Goal: Ask a question: Seek information or help from site administrators or community

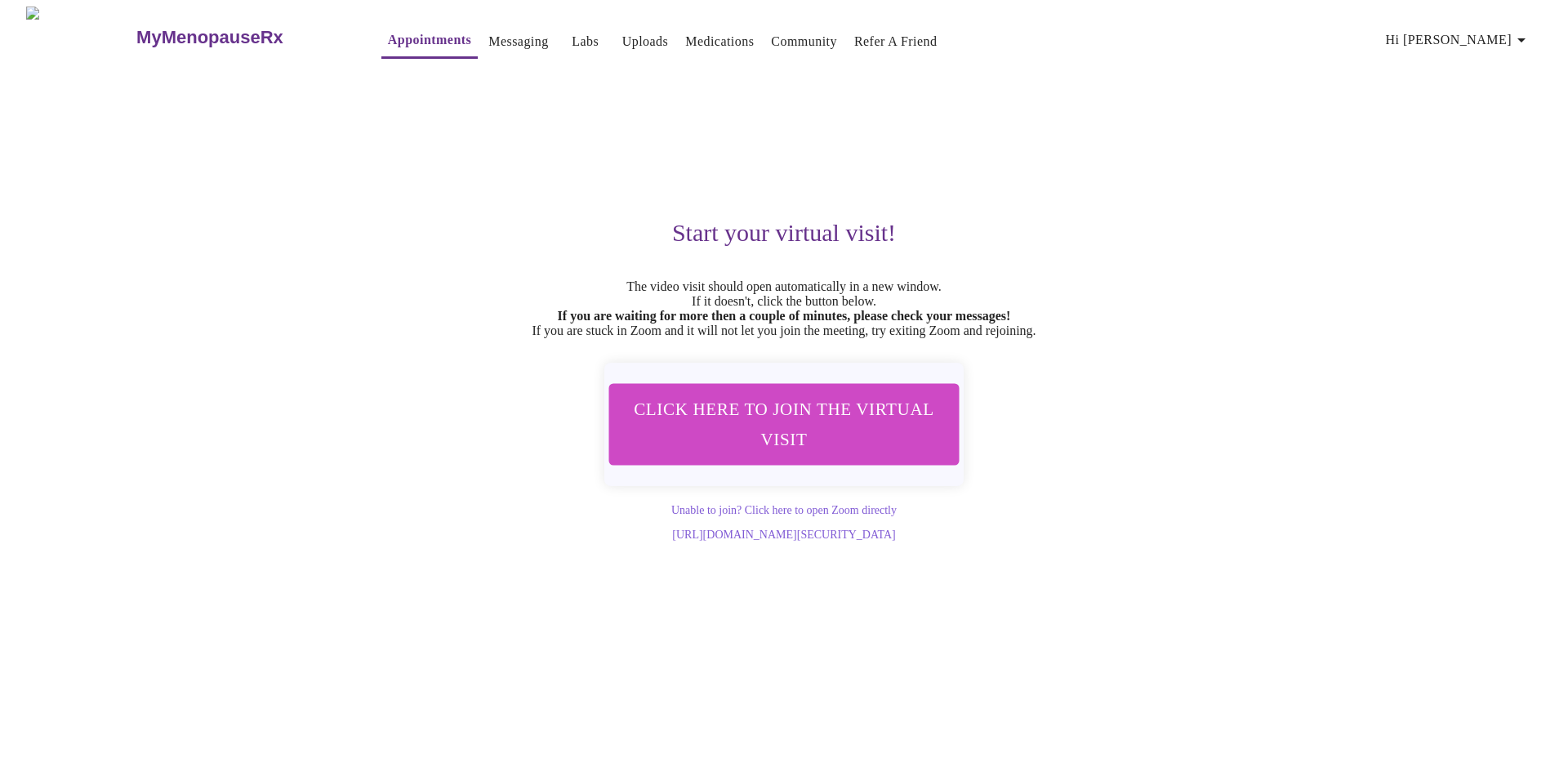
click at [489, 31] on link "Messaging" at bounding box center [519, 41] width 60 height 23
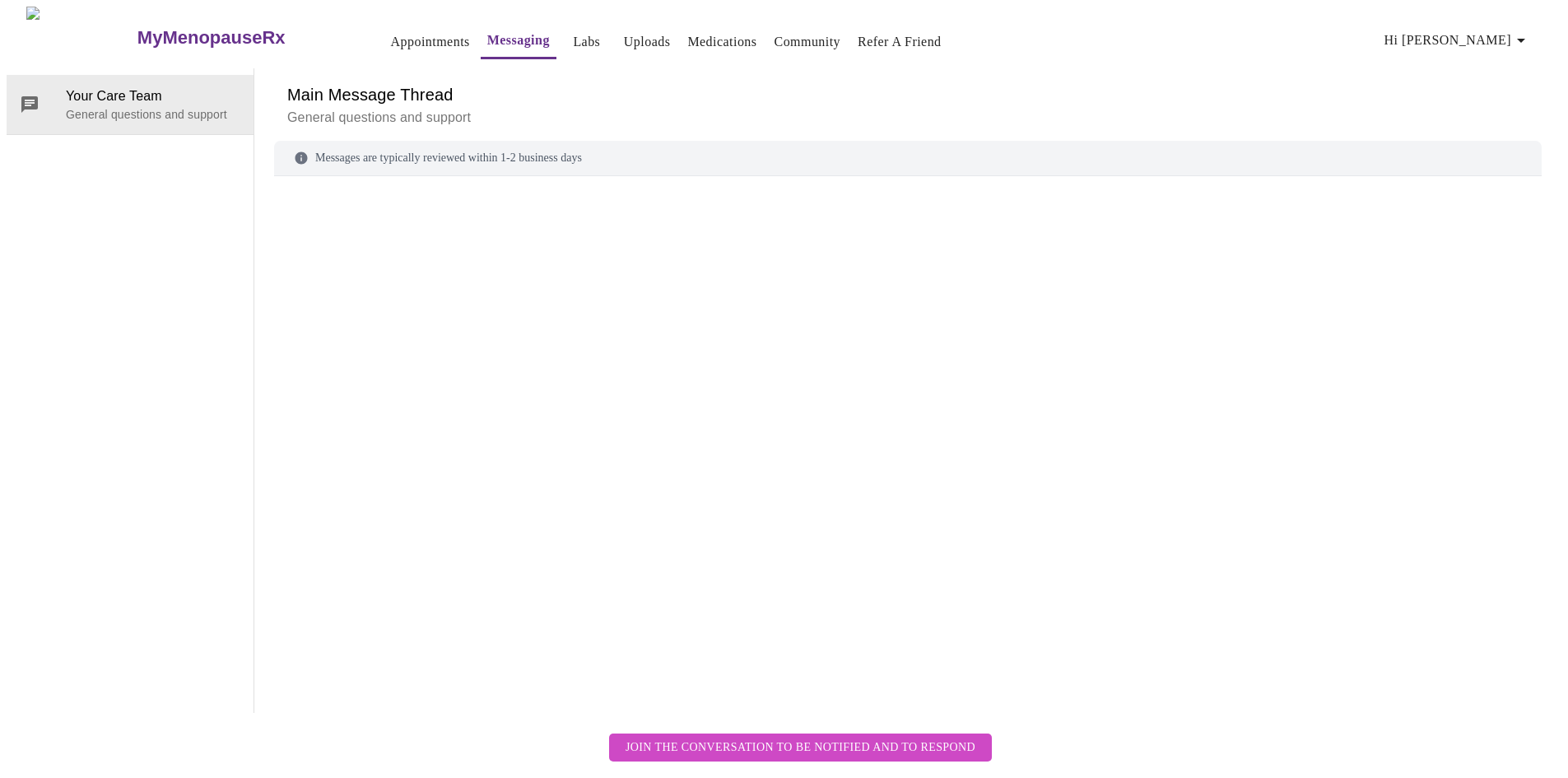
scroll to position [61, 0]
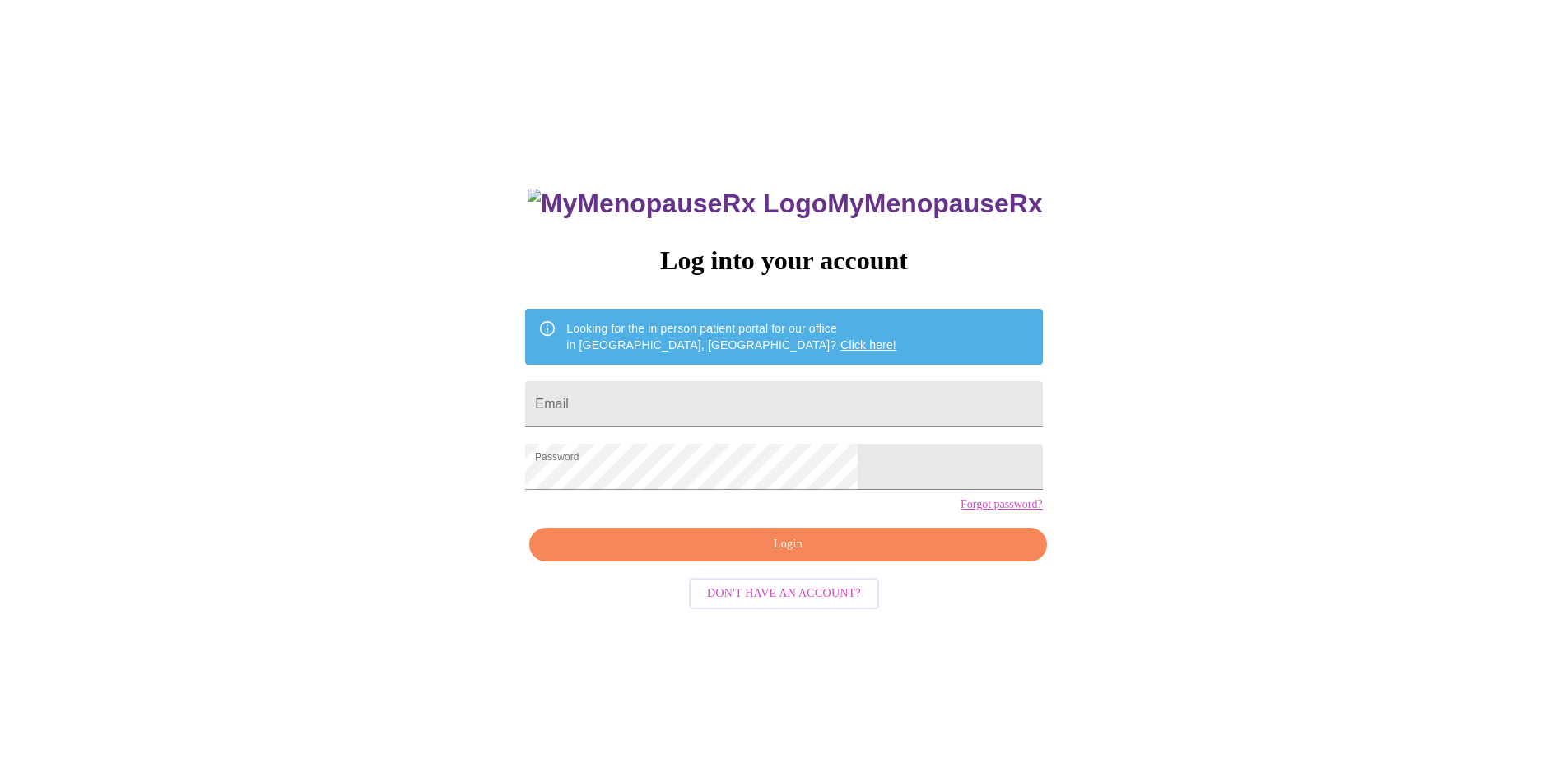
scroll to position [16, 0]
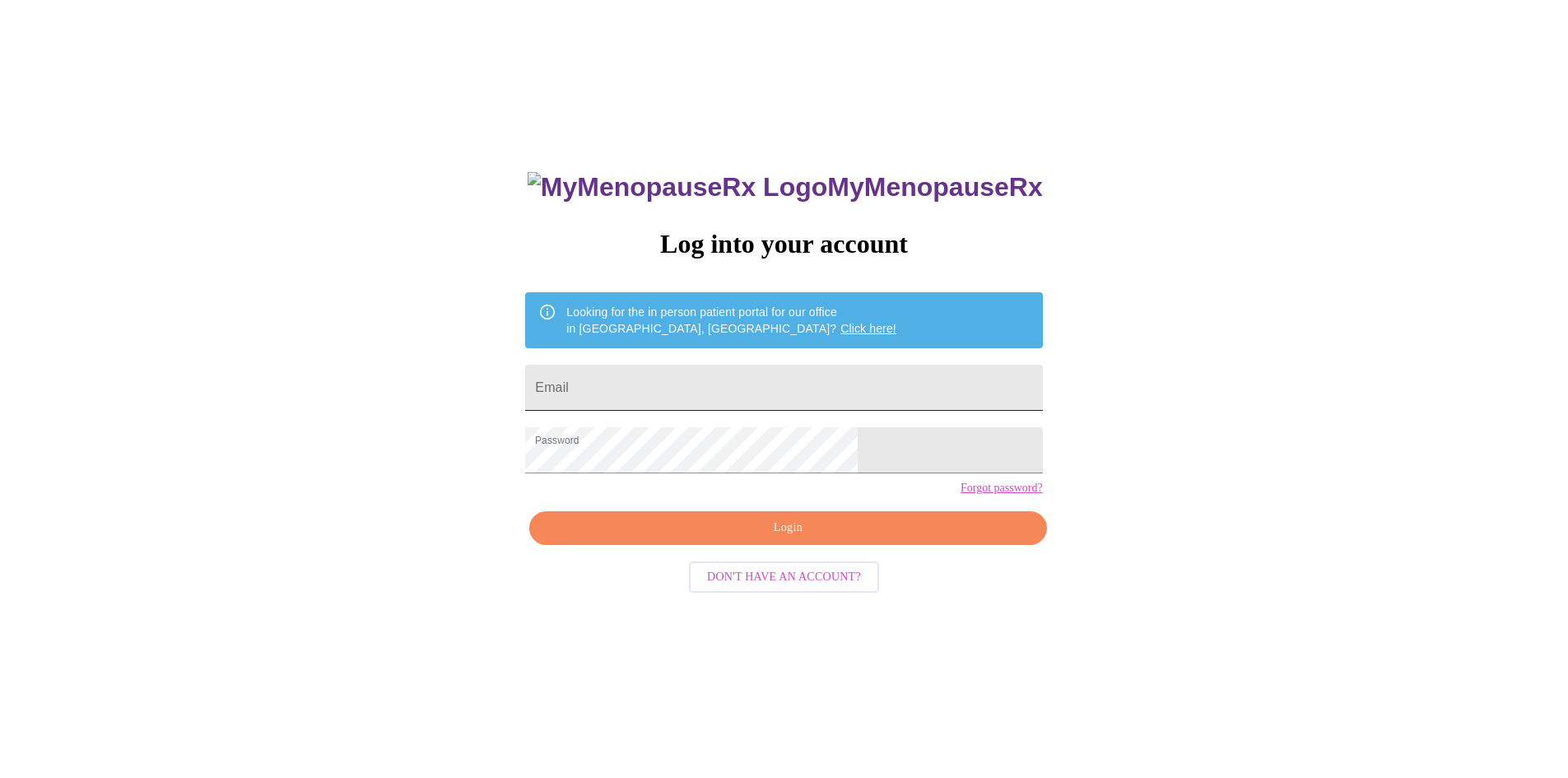
drag, startPoint x: 740, startPoint y: 374, endPoint x: 752, endPoint y: 390, distance: 20.0
click at [740, 374] on input "Email" at bounding box center [784, 387] width 517 height 46
type input "[EMAIL_ADDRESS][DOMAIN_NAME]"
click at [803, 538] on span "Login" at bounding box center [787, 528] width 479 height 20
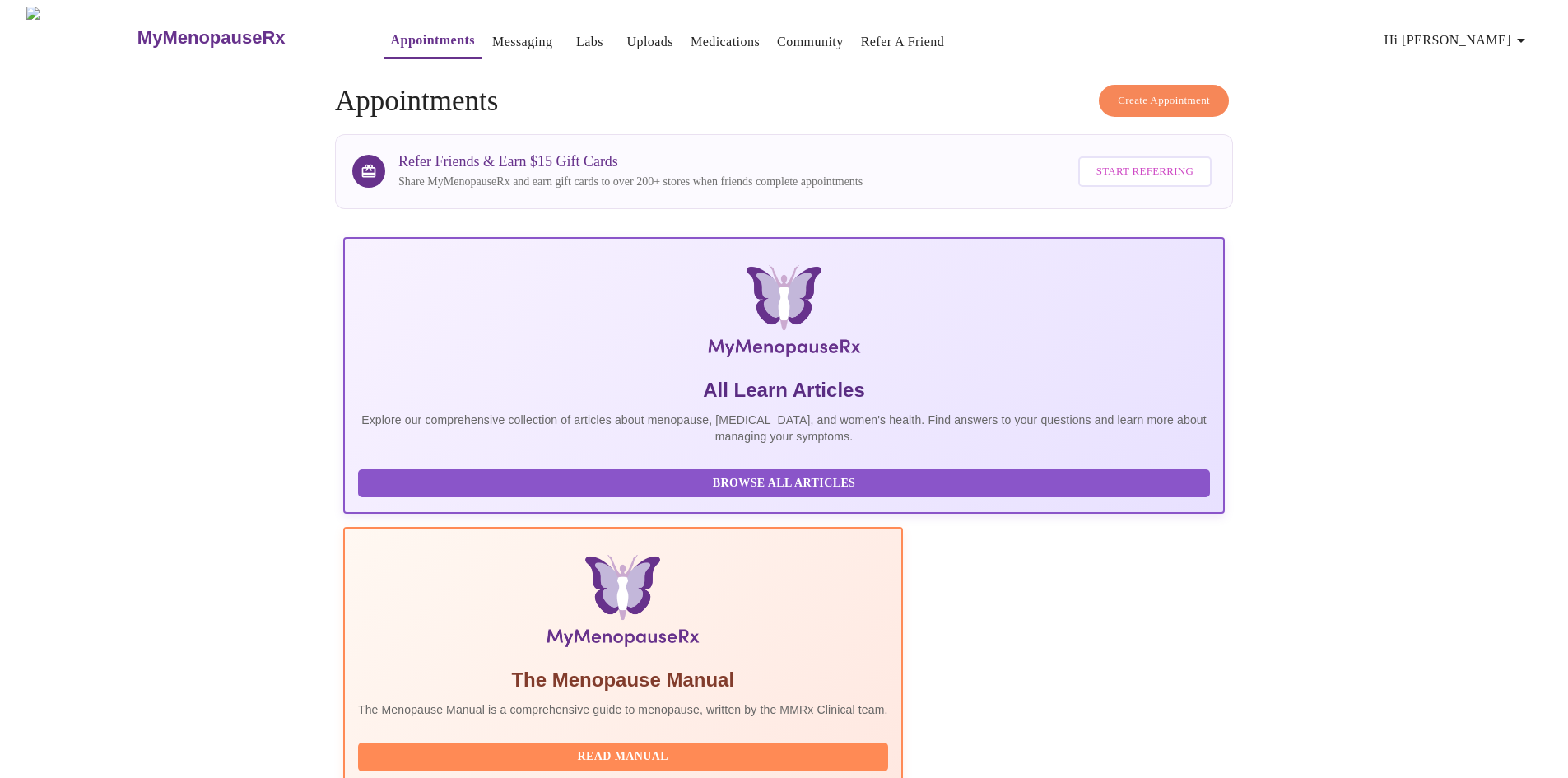
click at [492, 31] on link "Messaging" at bounding box center [523, 41] width 60 height 23
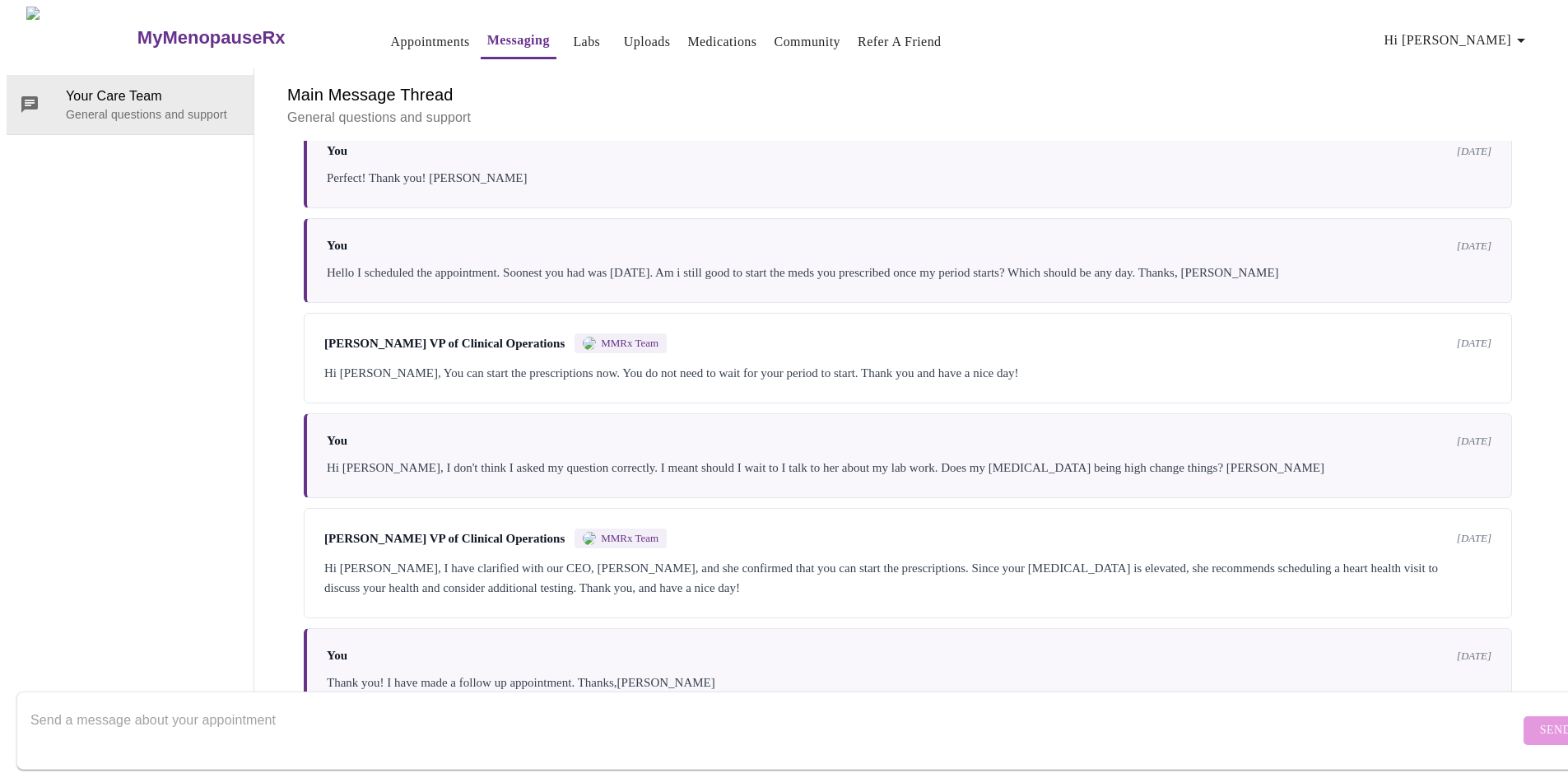
scroll to position [357, 0]
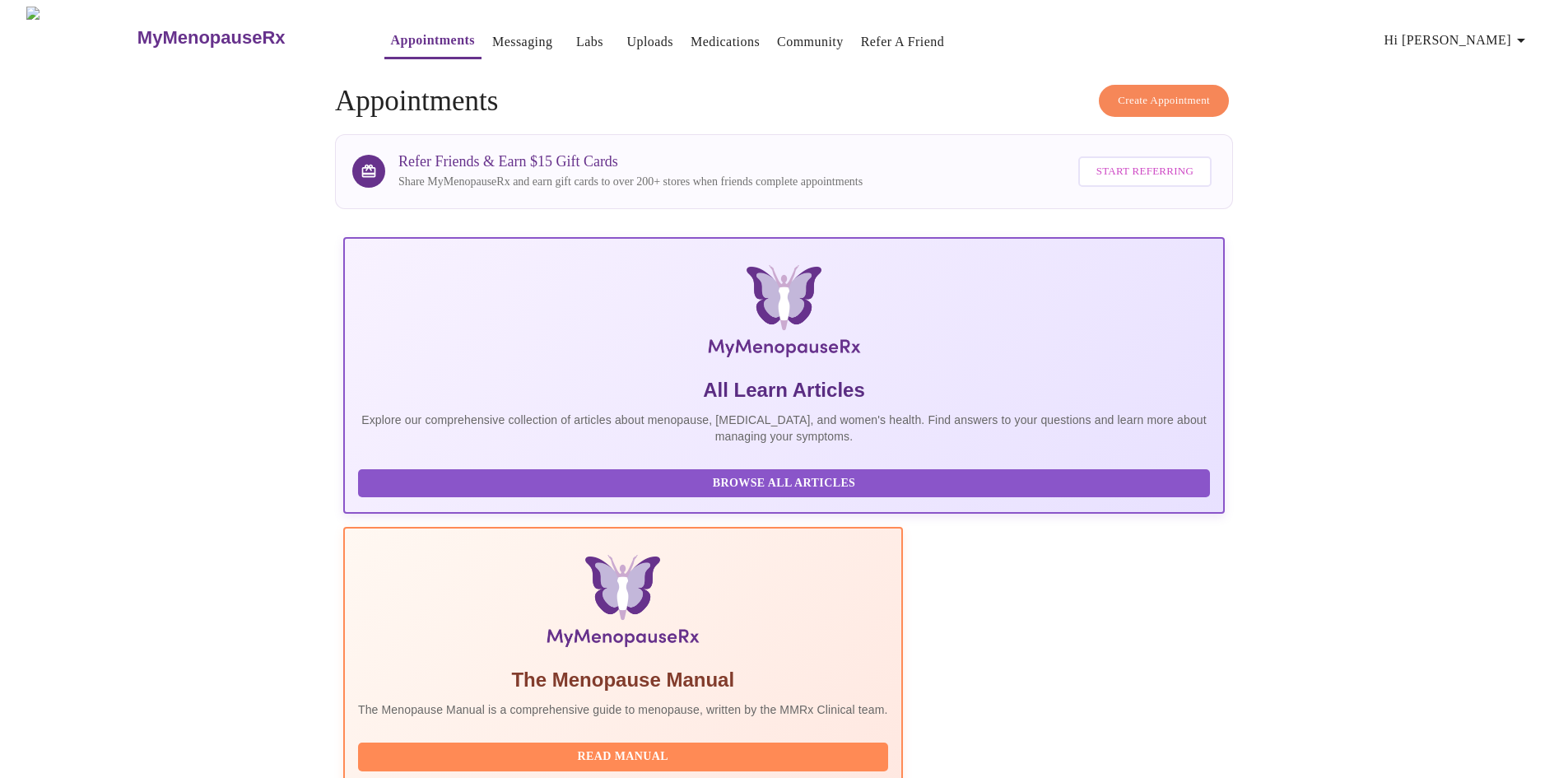
scroll to position [427, 0]
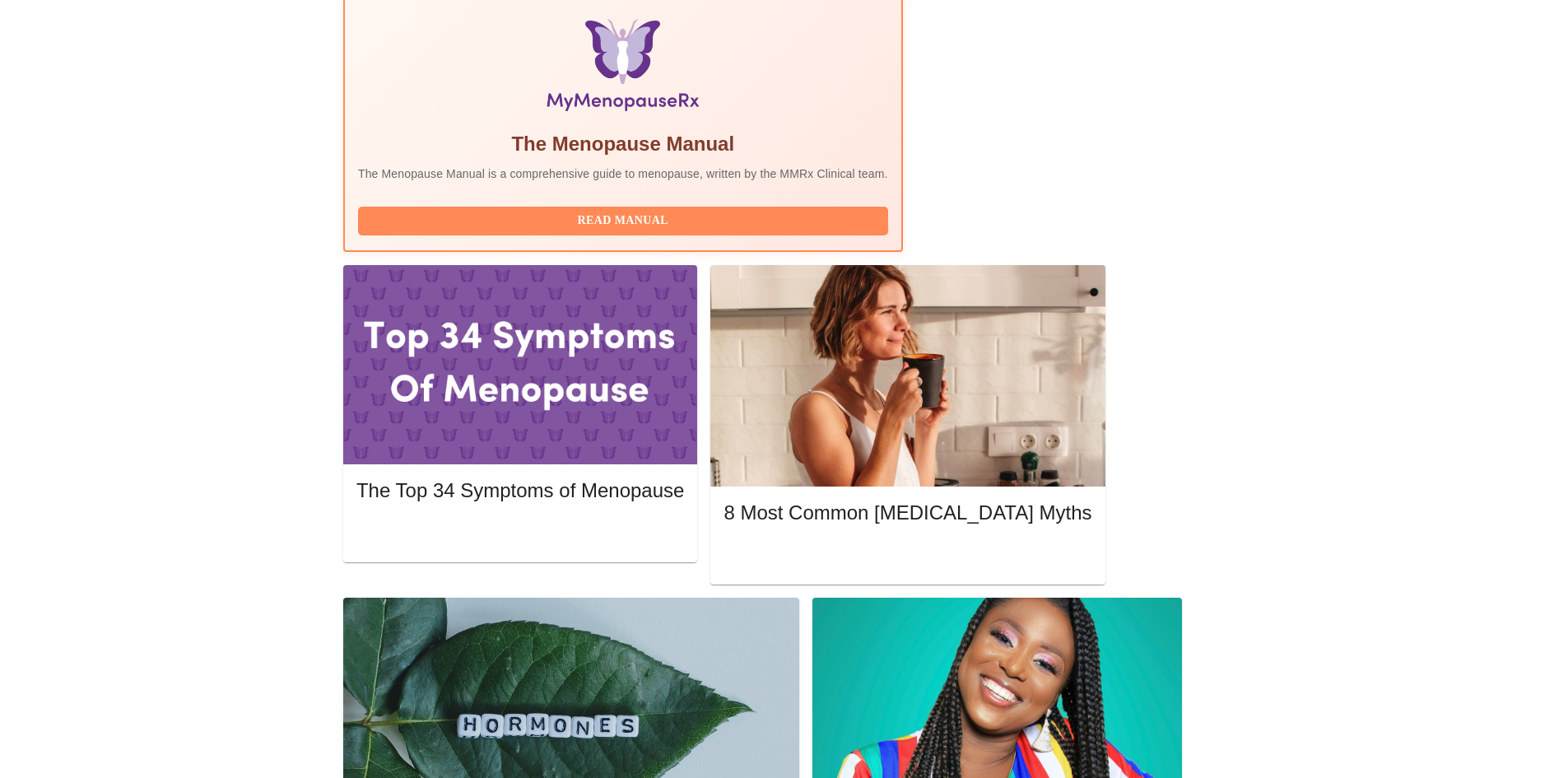
scroll to position [575, 0]
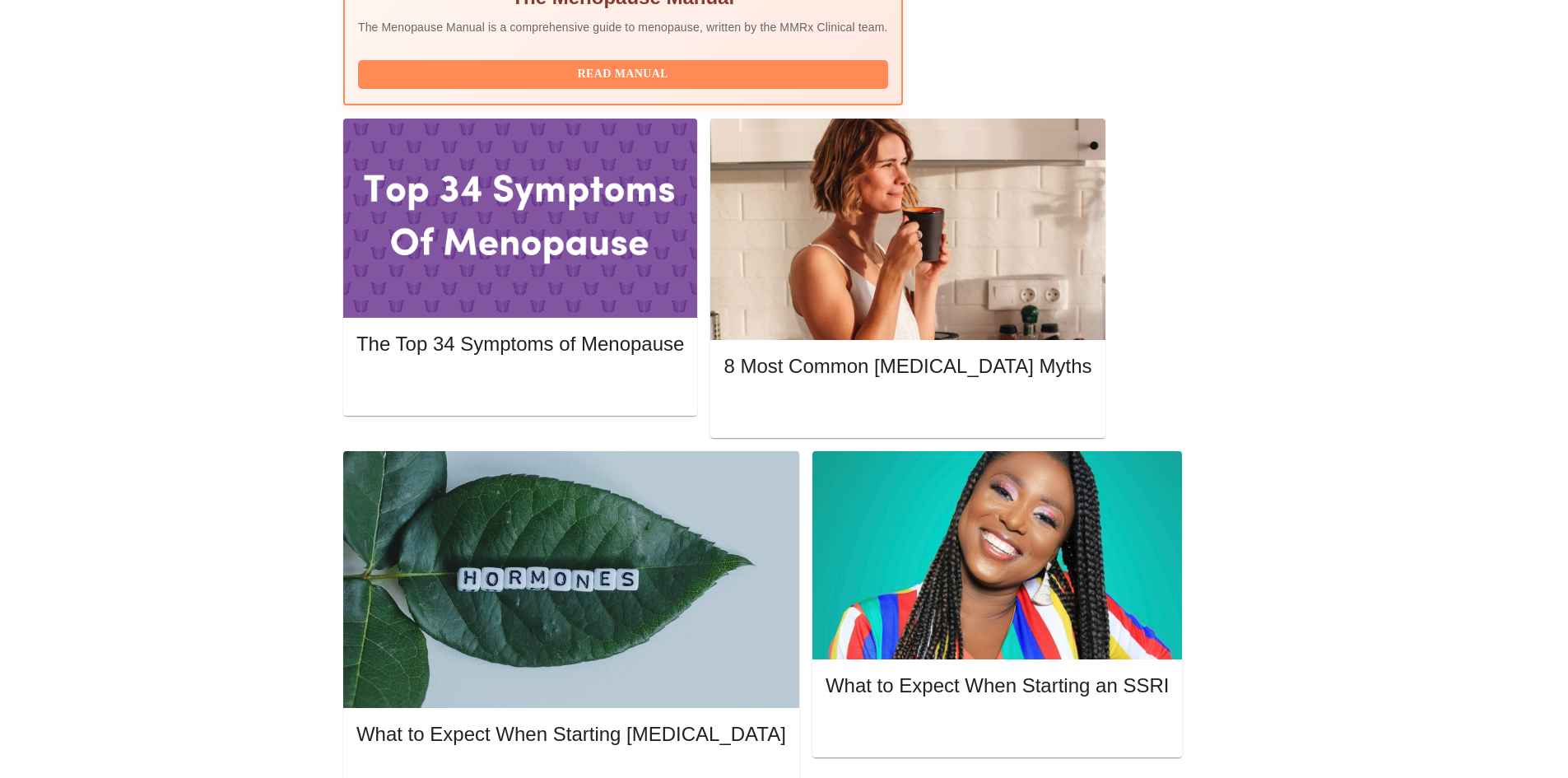
scroll to position [722, 0]
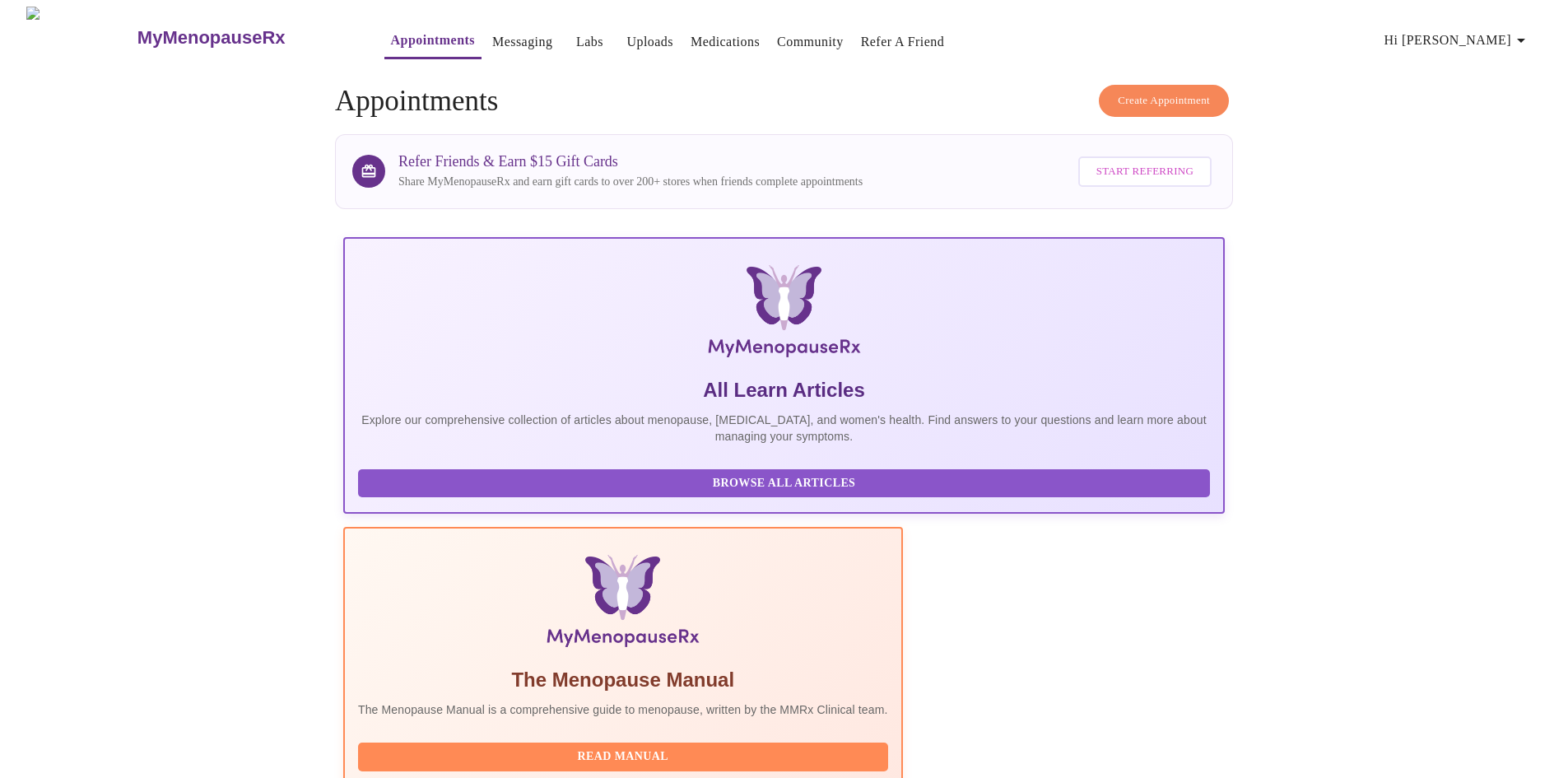
click at [1481, 38] on span "Hi [PERSON_NAME]" at bounding box center [1457, 39] width 146 height 23
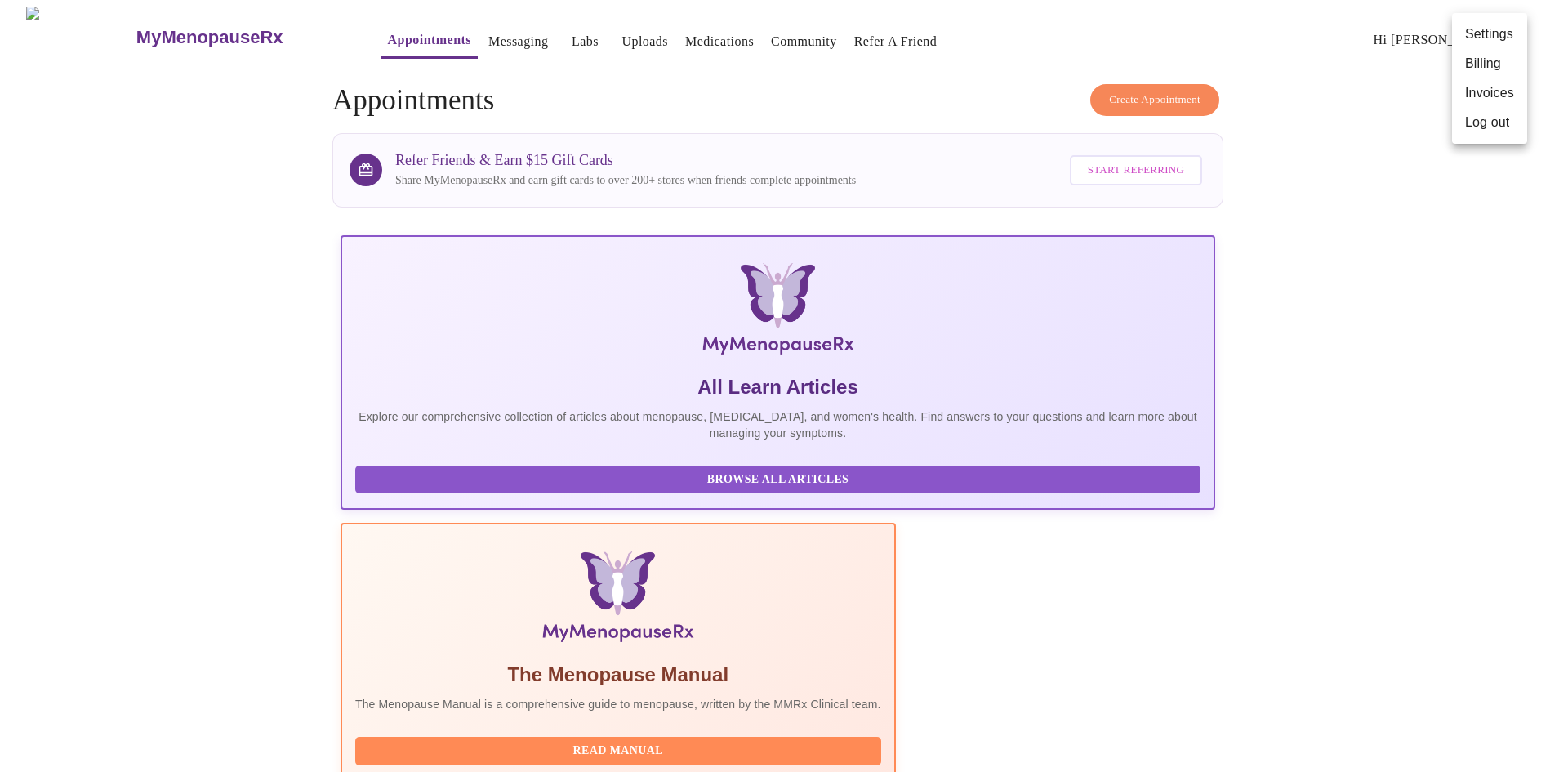
click at [470, 36] on div at bounding box center [784, 386] width 1568 height 772
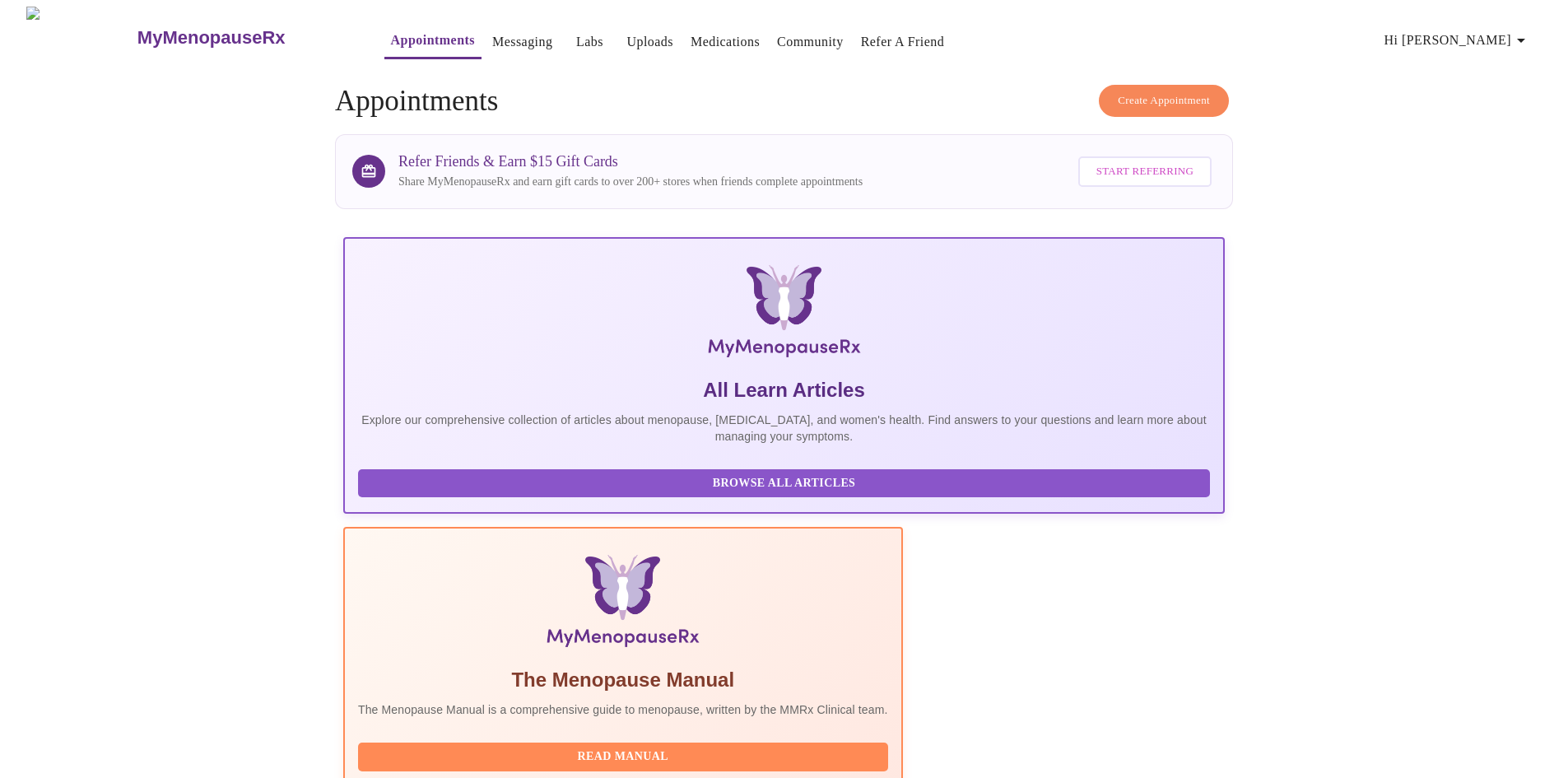
click at [576, 35] on link "Labs" at bounding box center [589, 41] width 27 height 23
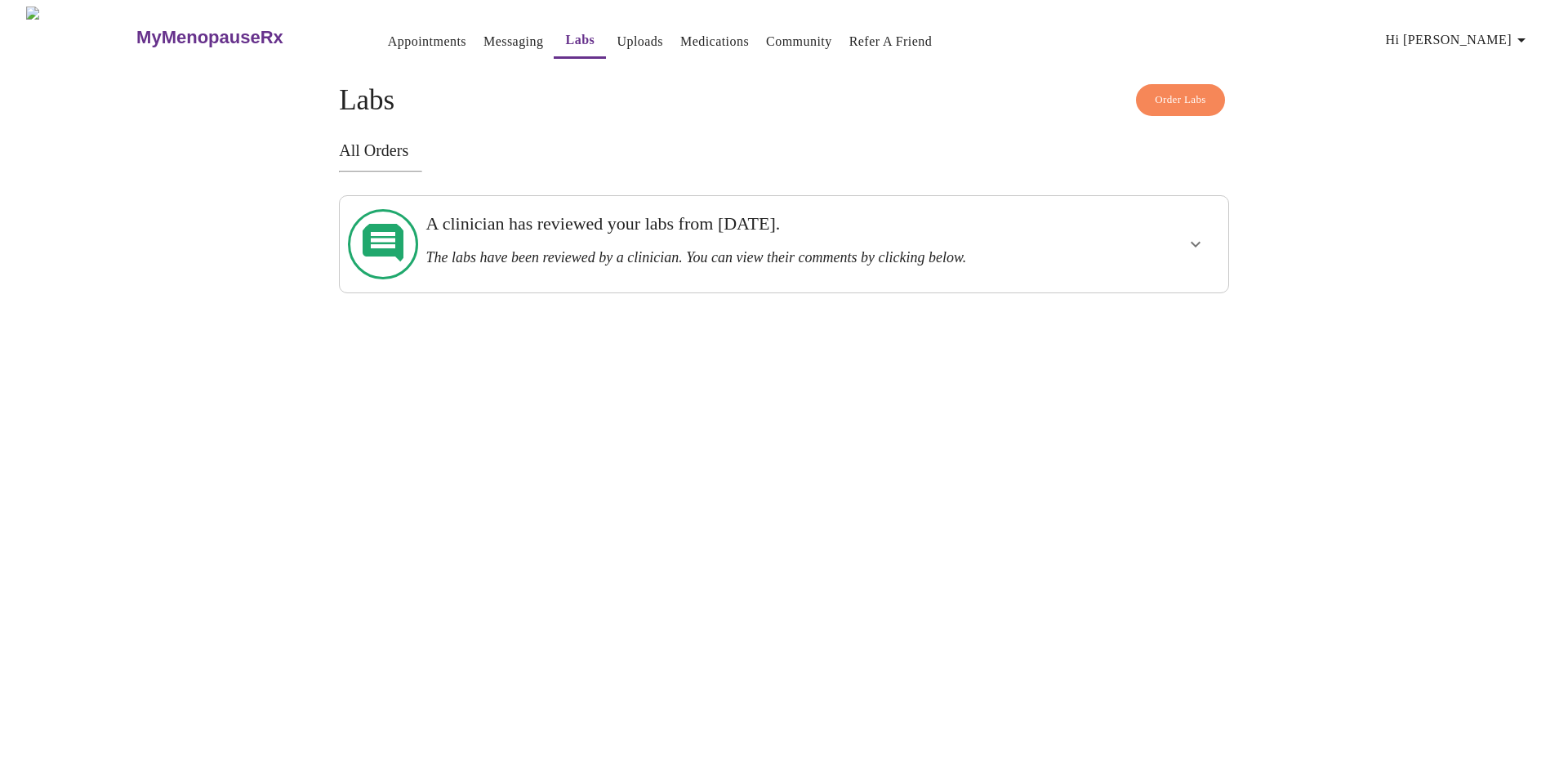
click at [617, 37] on link "Uploads" at bounding box center [640, 41] width 46 height 23
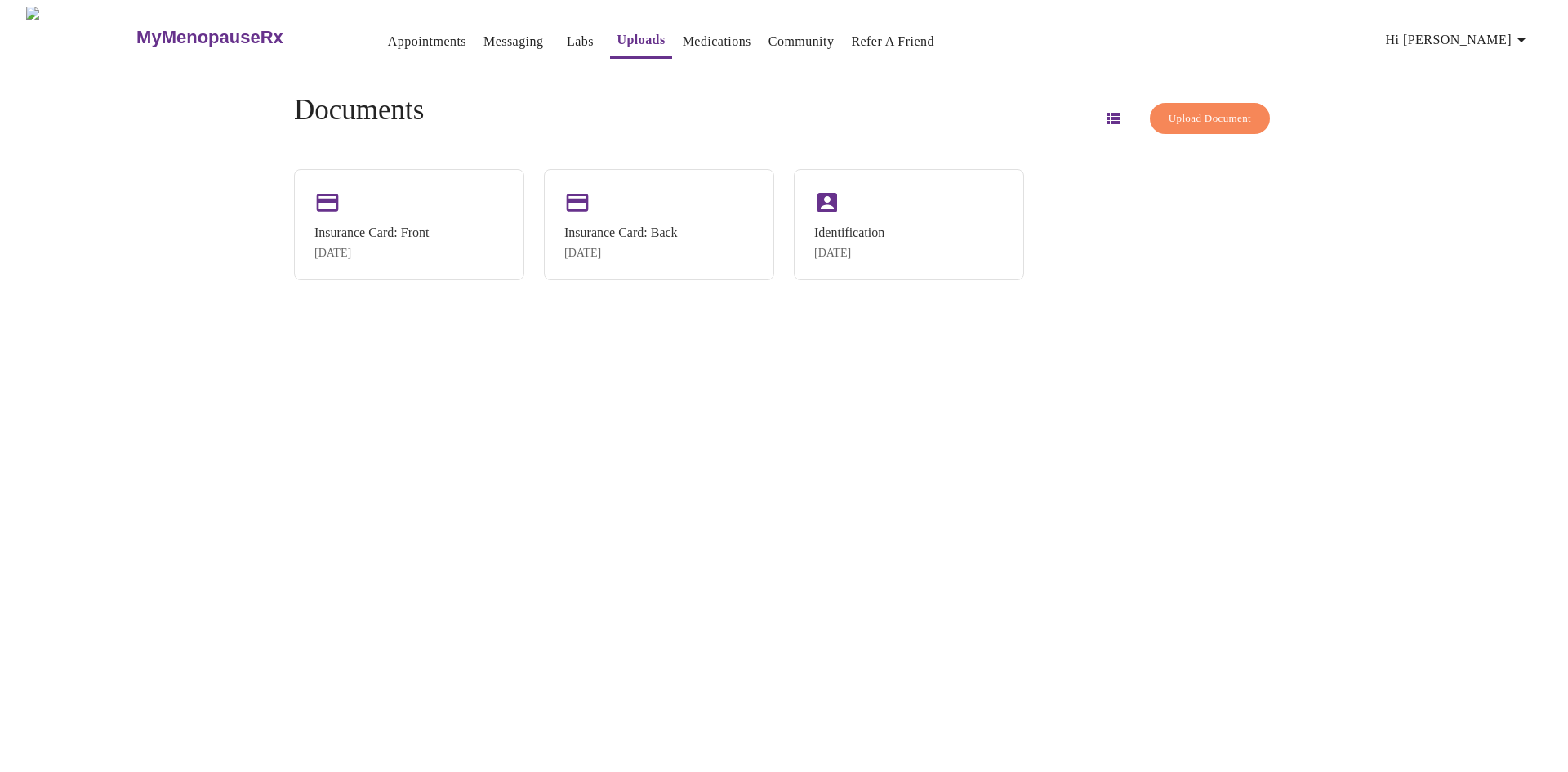
click at [683, 36] on link "Medications" at bounding box center [718, 41] width 69 height 23
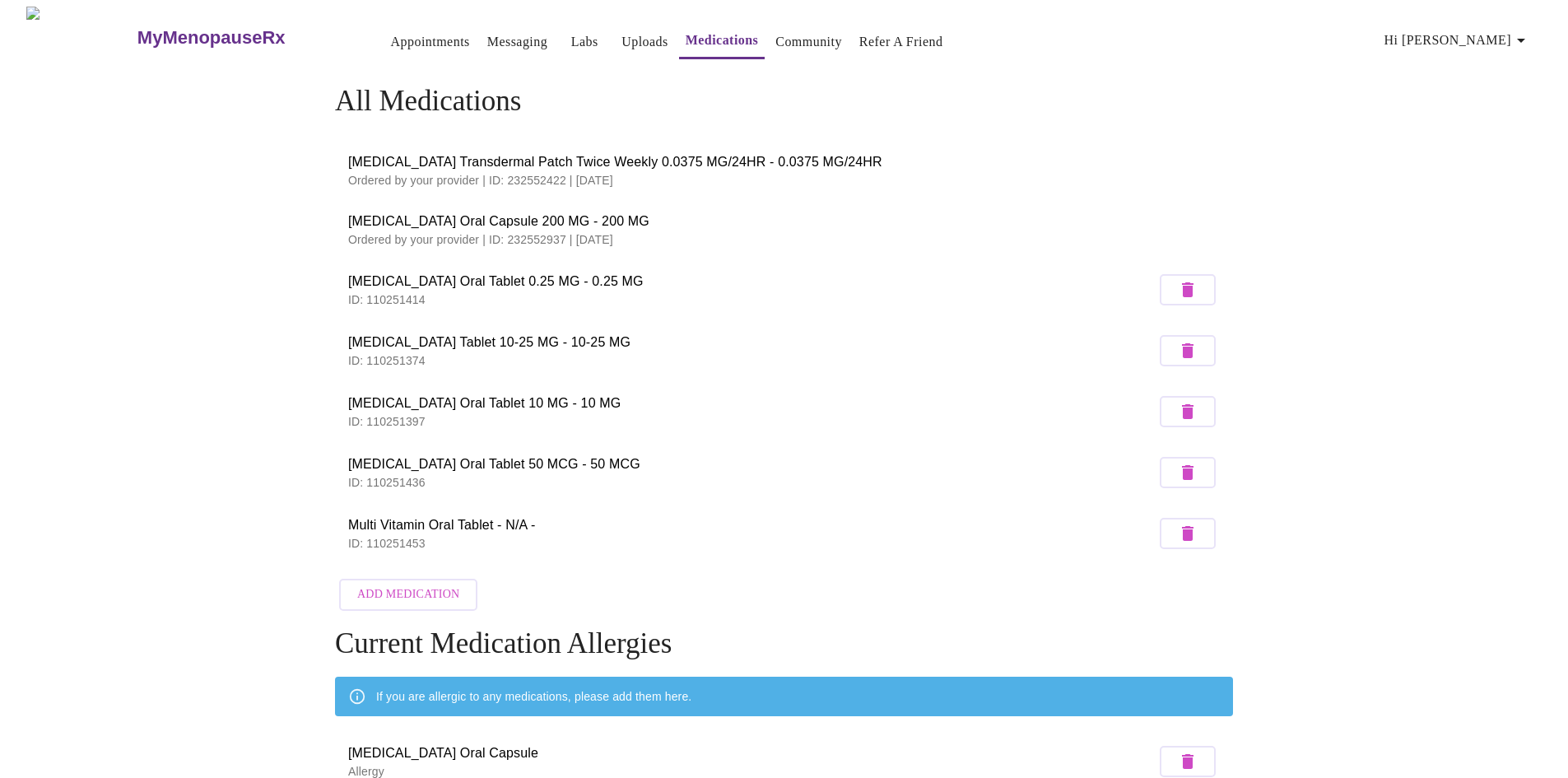
click at [779, 37] on link "Community" at bounding box center [808, 41] width 67 height 23
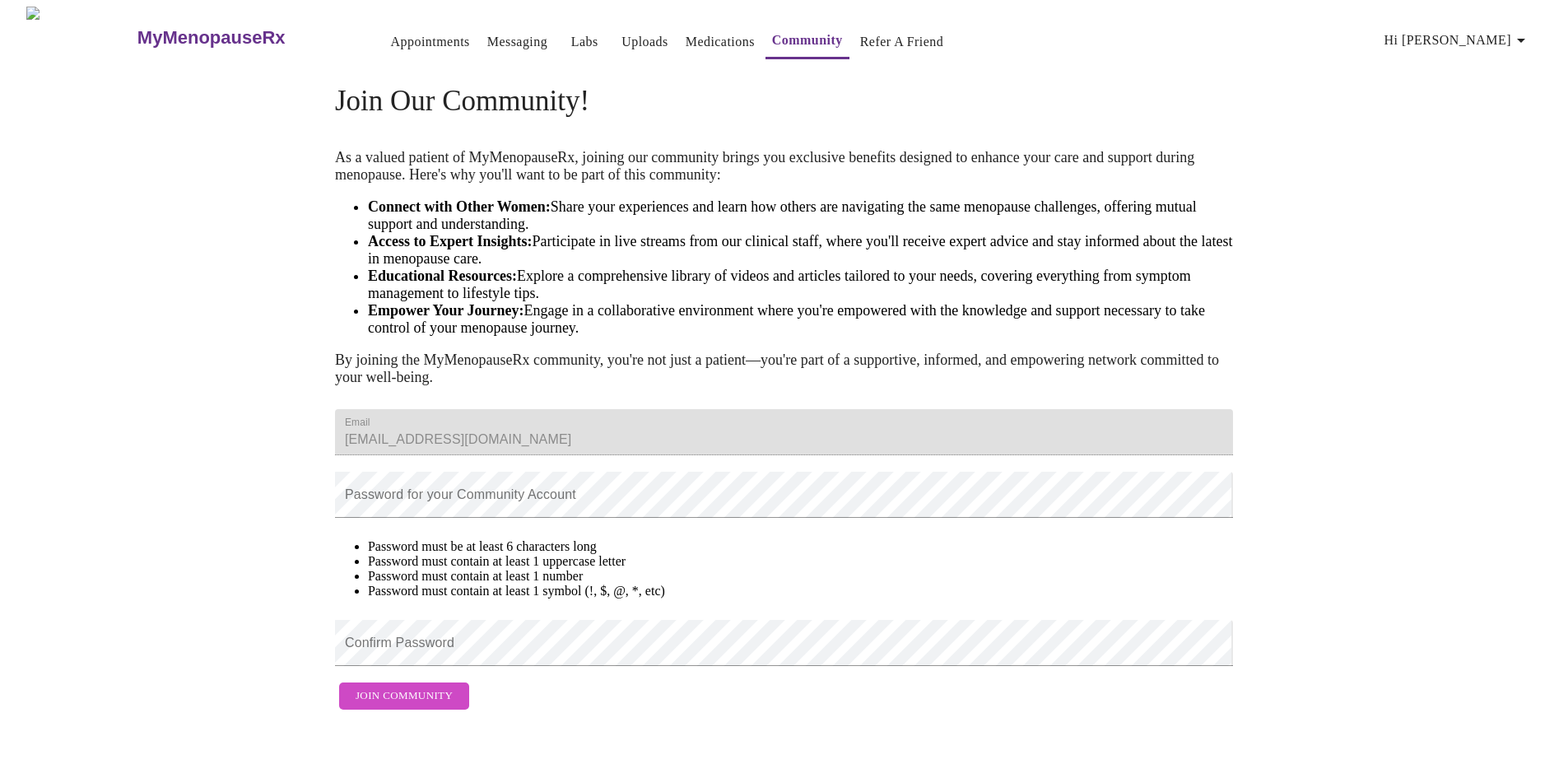
click at [391, 30] on link "Appointments" at bounding box center [430, 41] width 79 height 23
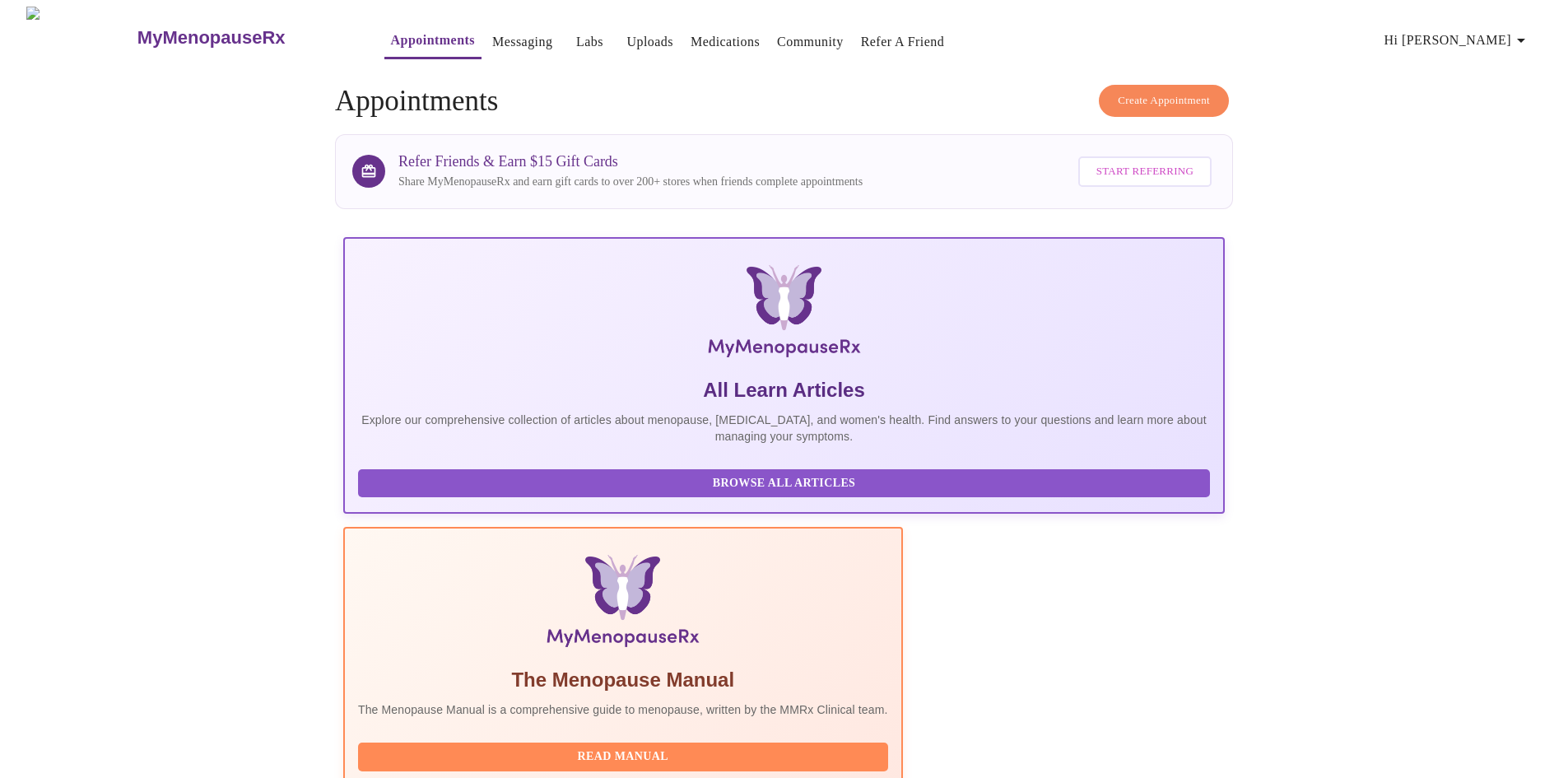
scroll to position [427, 0]
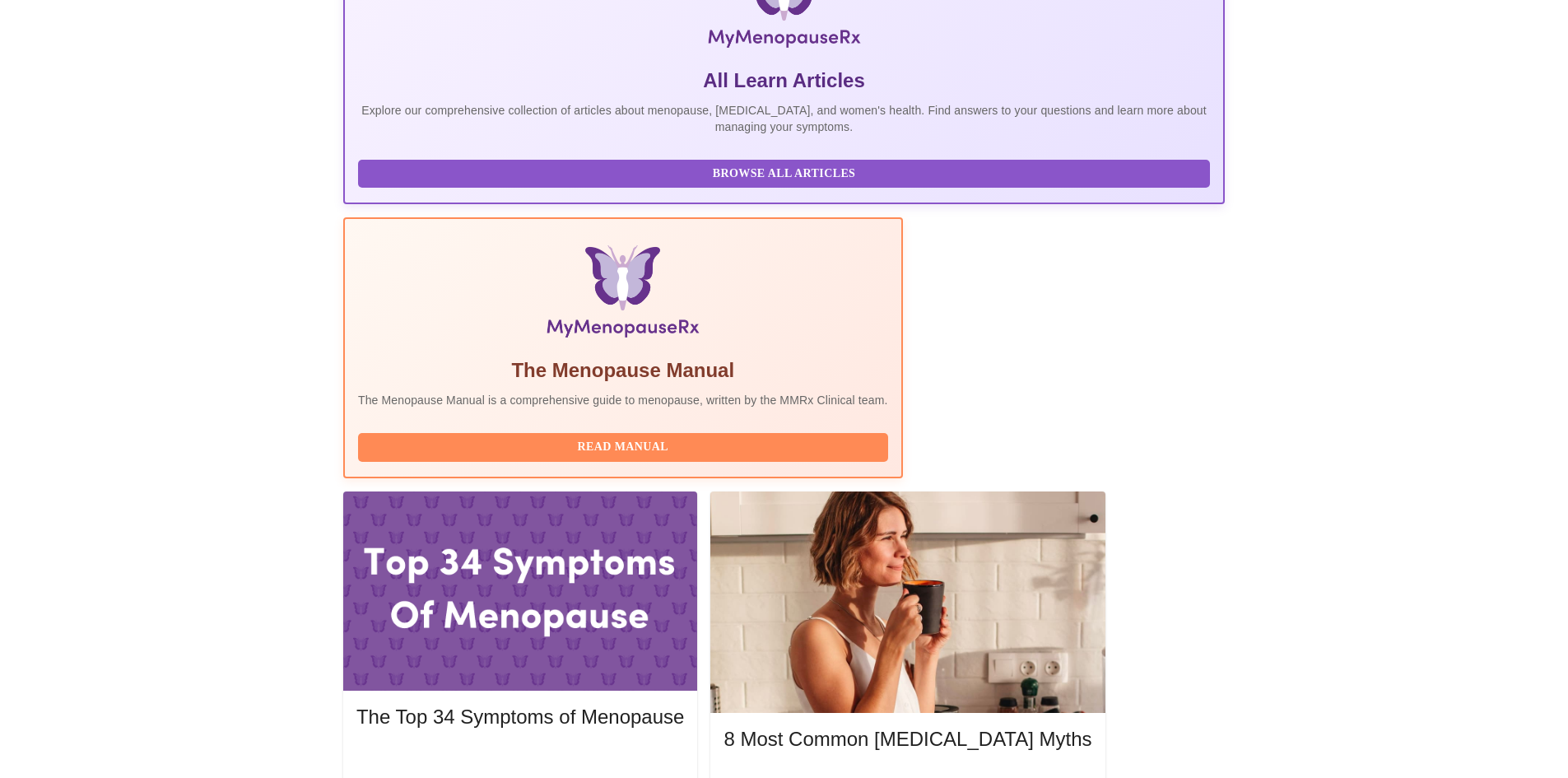
scroll to position [0, 0]
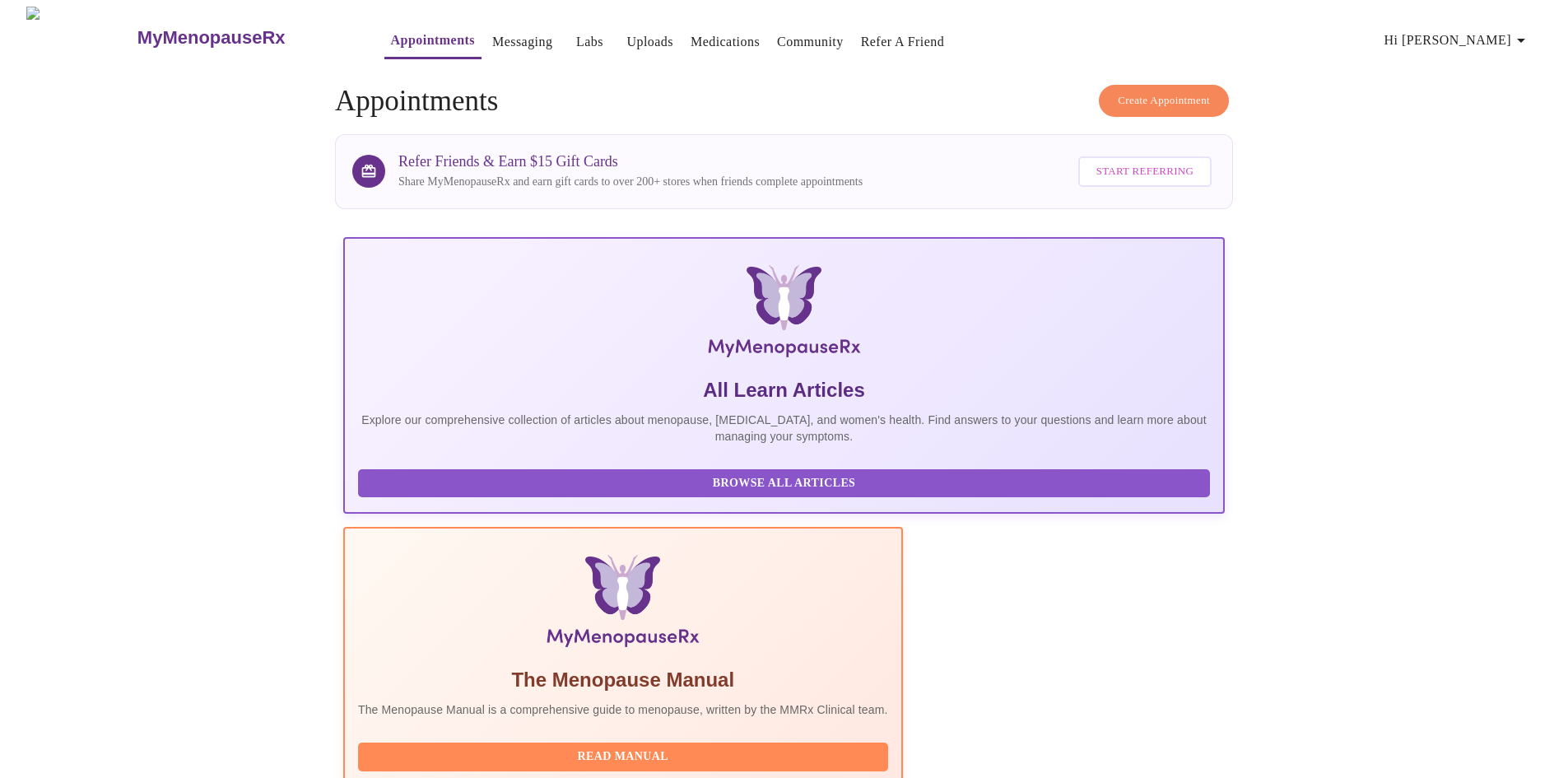
click at [492, 34] on link "Messaging" at bounding box center [523, 41] width 60 height 23
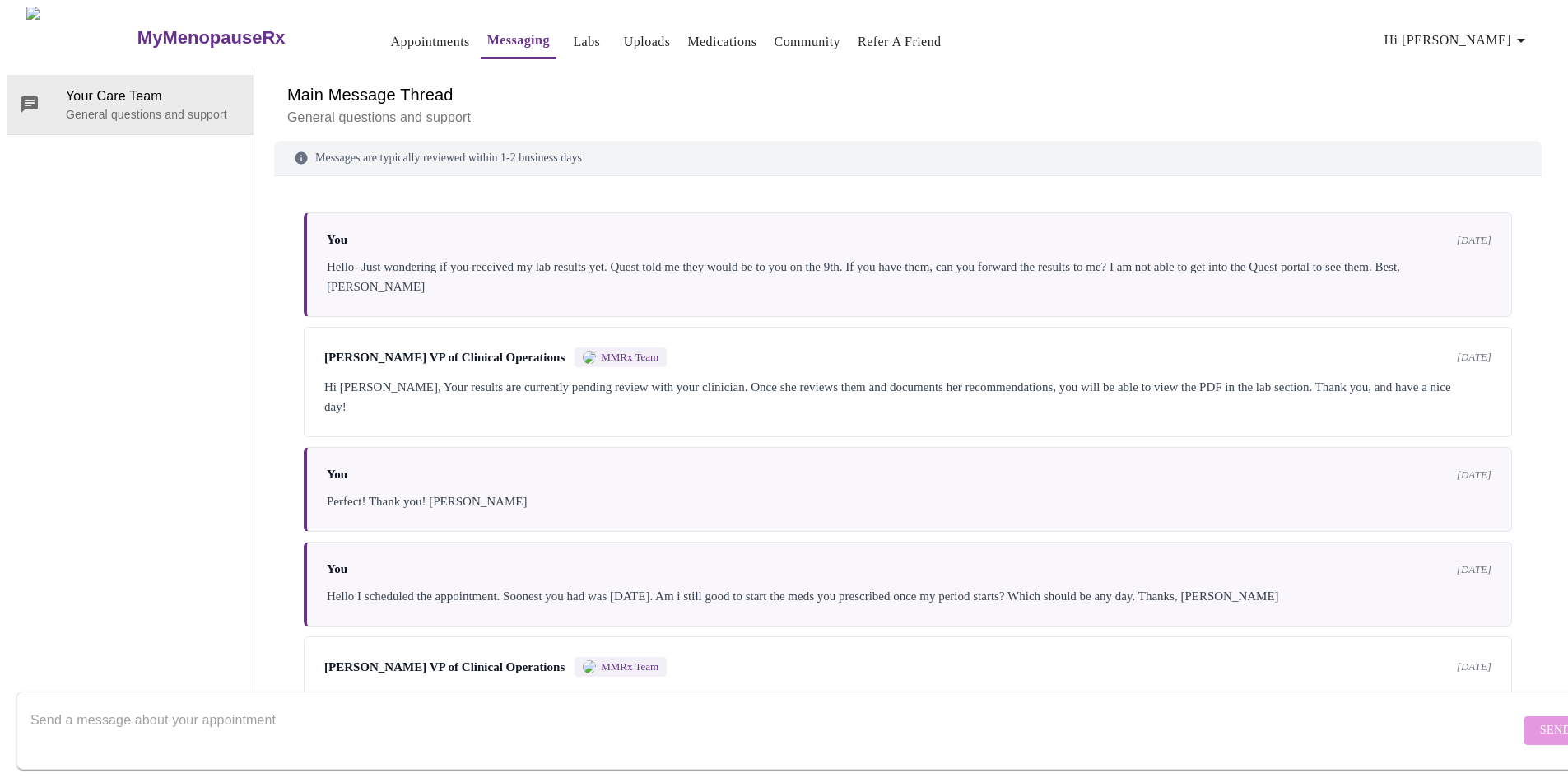
scroll to position [357, 0]
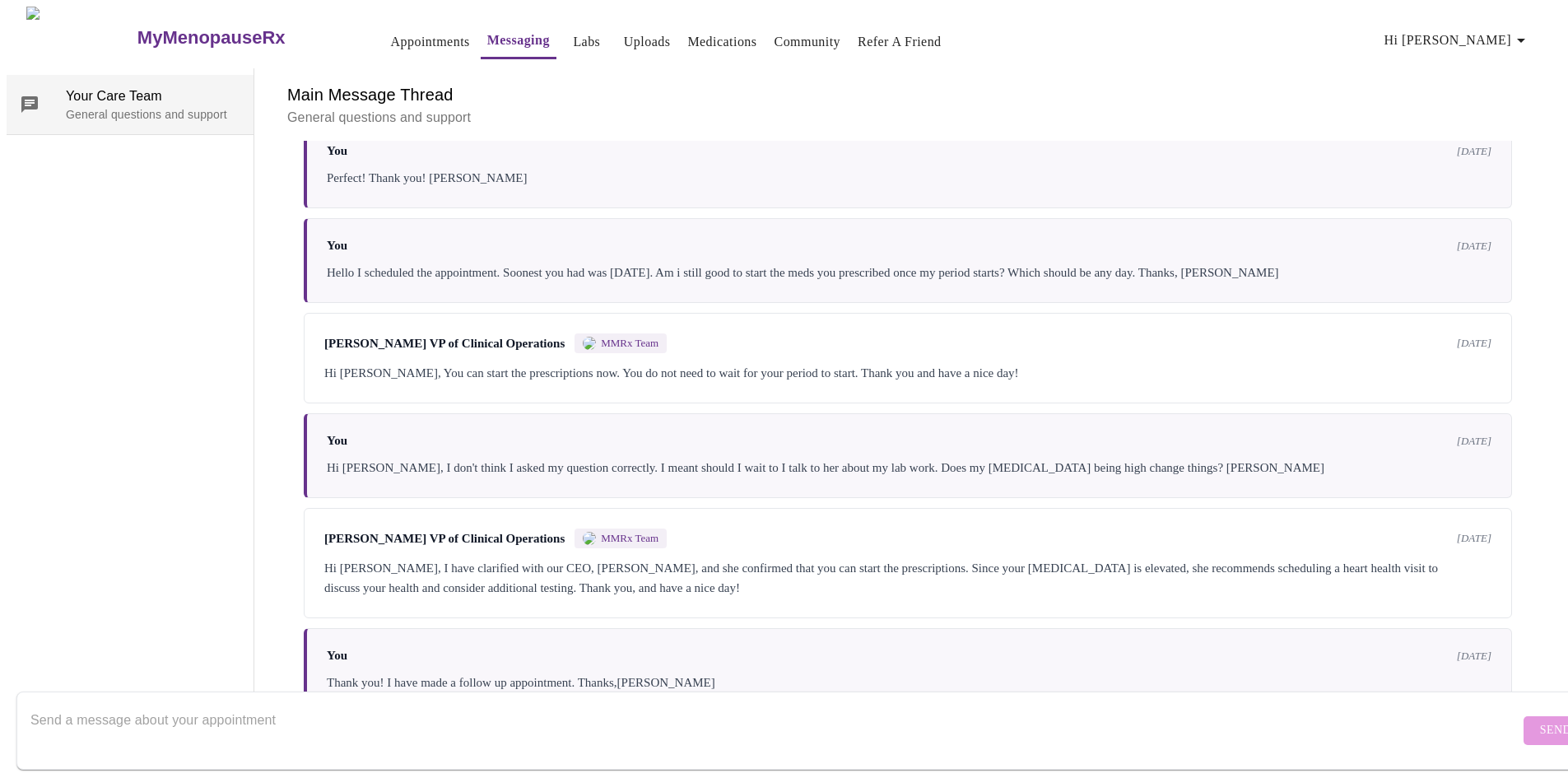
click at [91, 106] on p "General questions and support" at bounding box center [153, 114] width 175 height 16
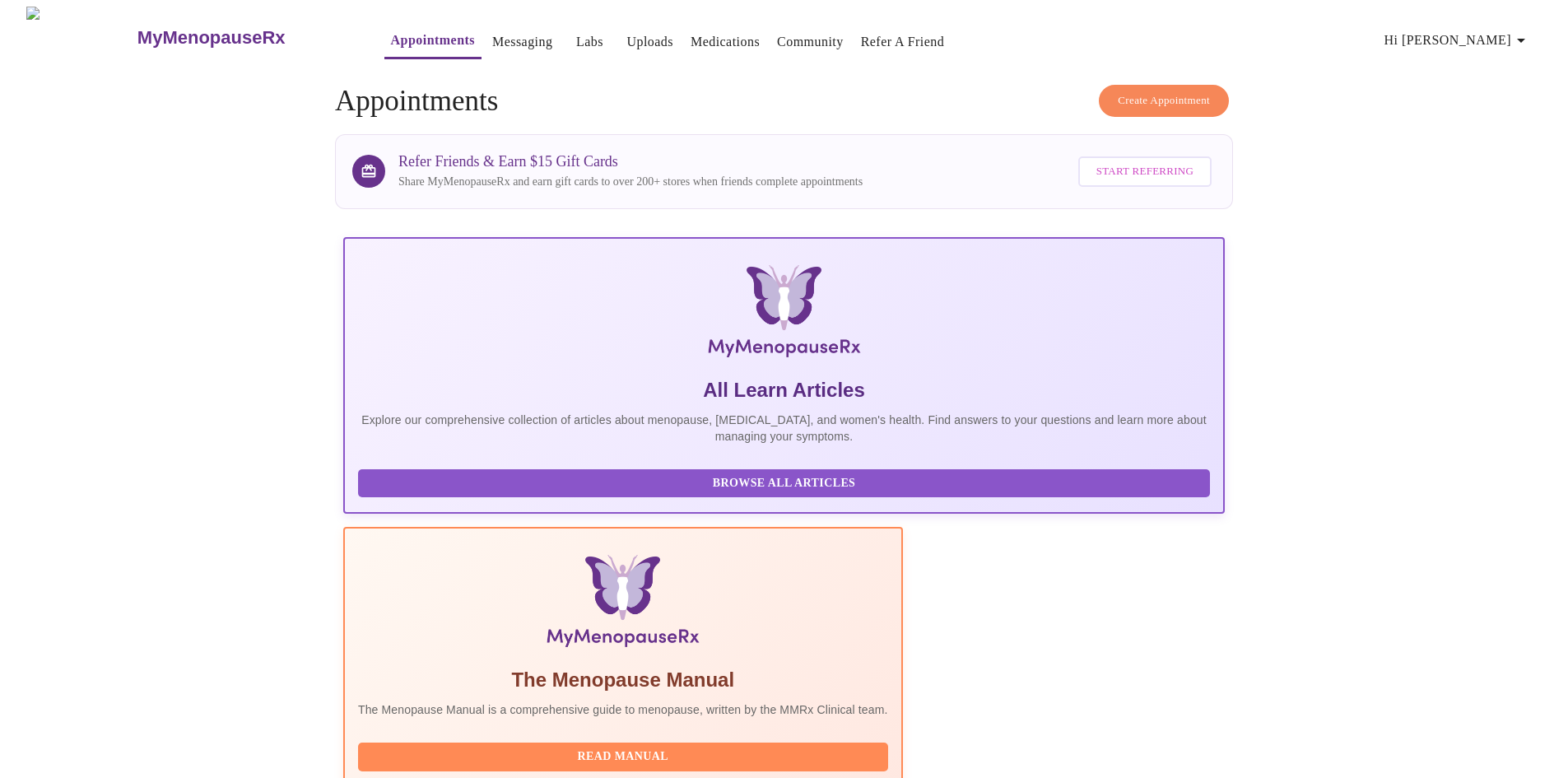
click at [492, 38] on link "Messaging" at bounding box center [523, 41] width 60 height 23
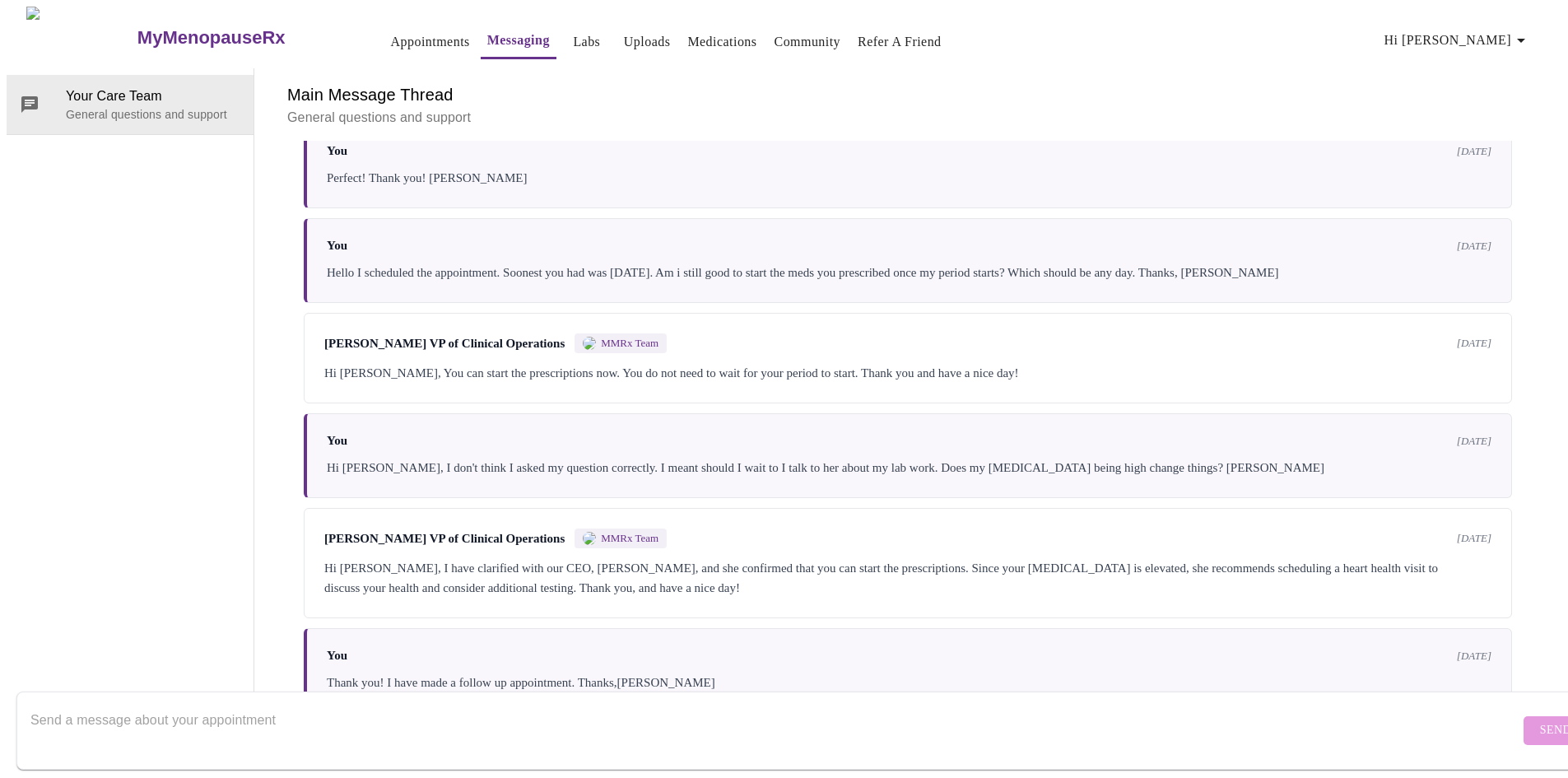
scroll to position [357, 0]
click at [281, 710] on textarea "Send a message about your appointment" at bounding box center [774, 730] width 1489 height 53
type textarea "Good afternoon, Where do I find my after appointment notes? I had an appointmen…"
click at [1540, 722] on span "Send" at bounding box center [1555, 730] width 31 height 20
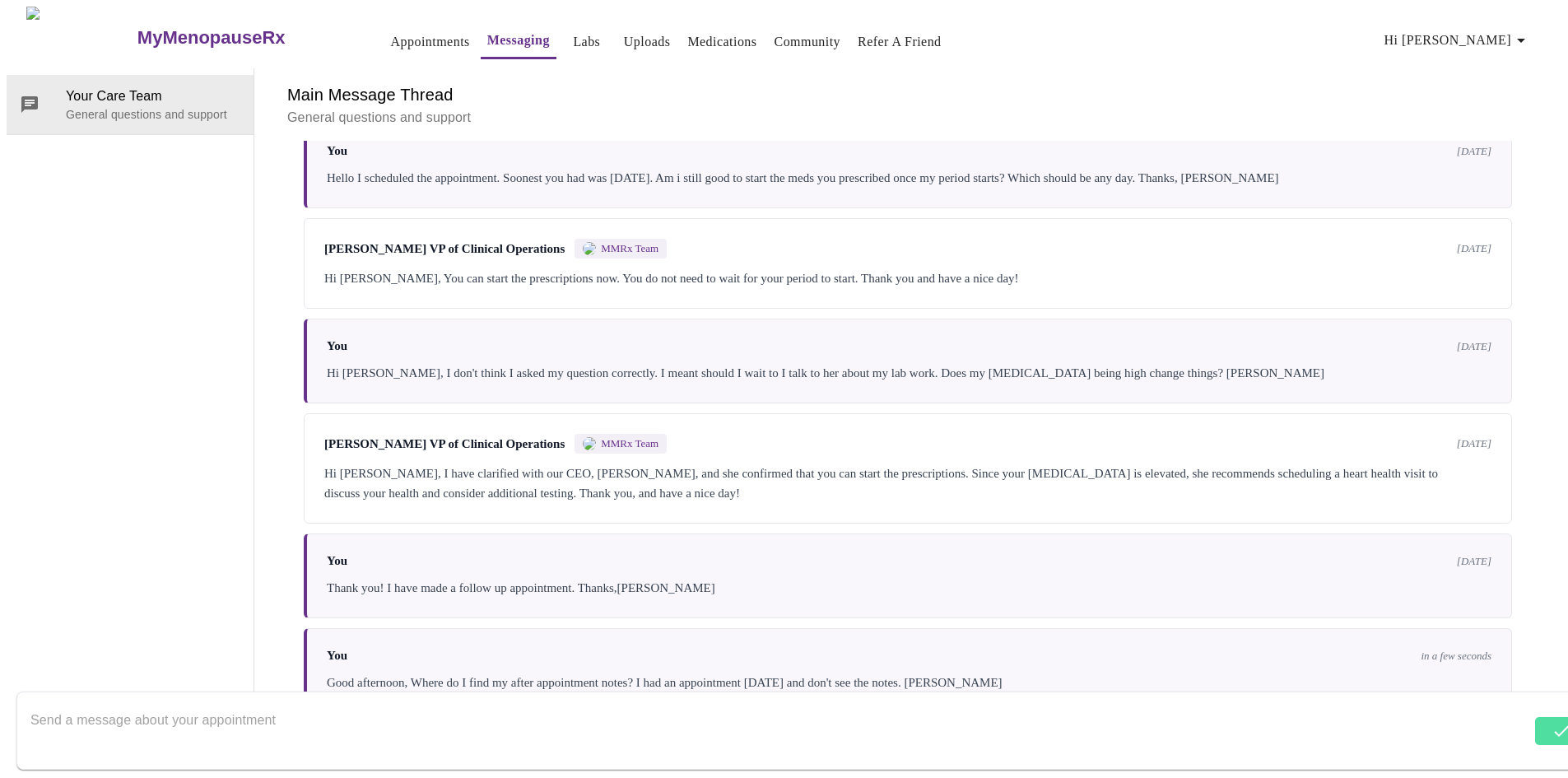
scroll to position [457, 0]
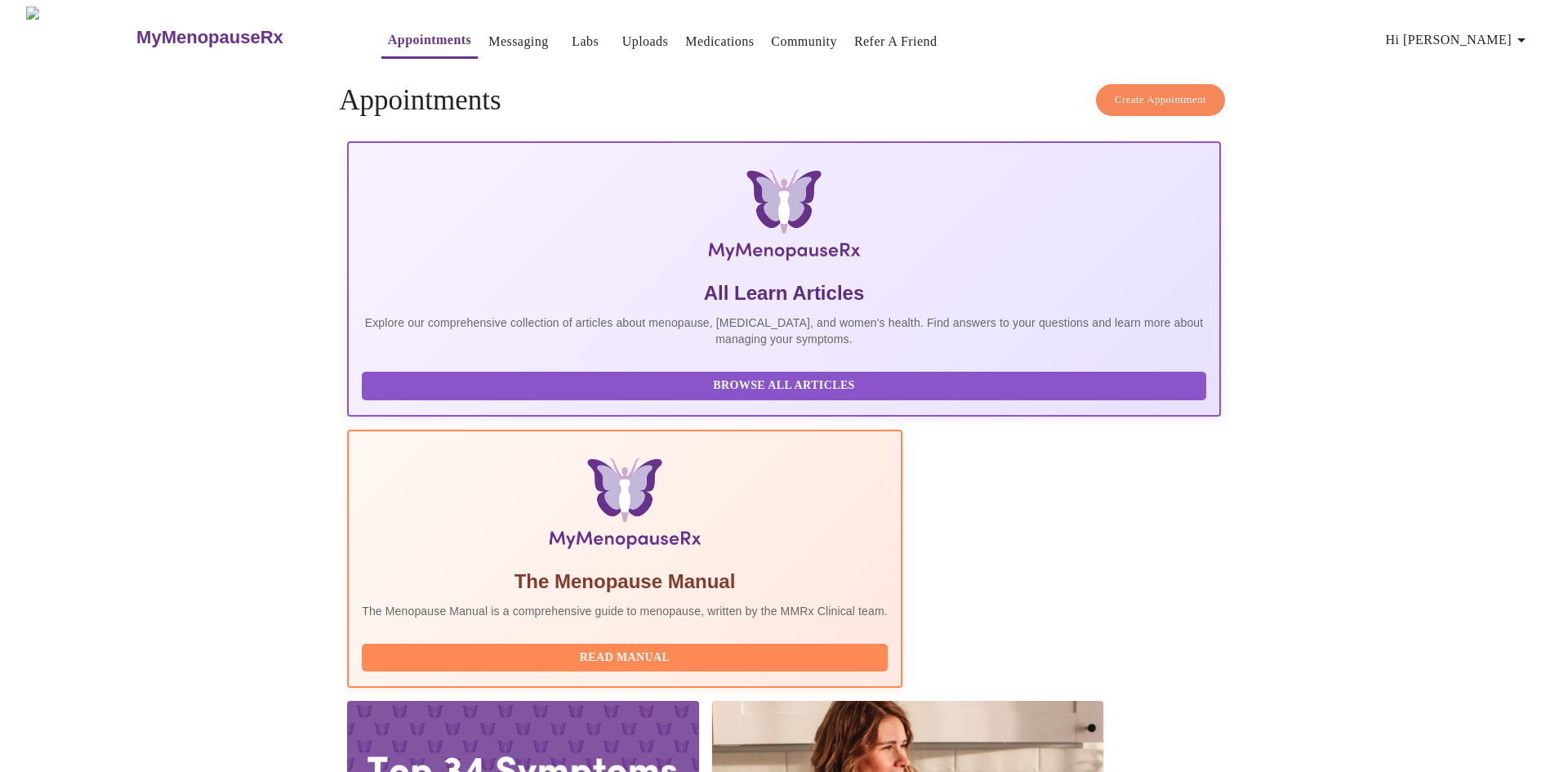
click at [489, 43] on link "Messaging" at bounding box center [519, 41] width 60 height 23
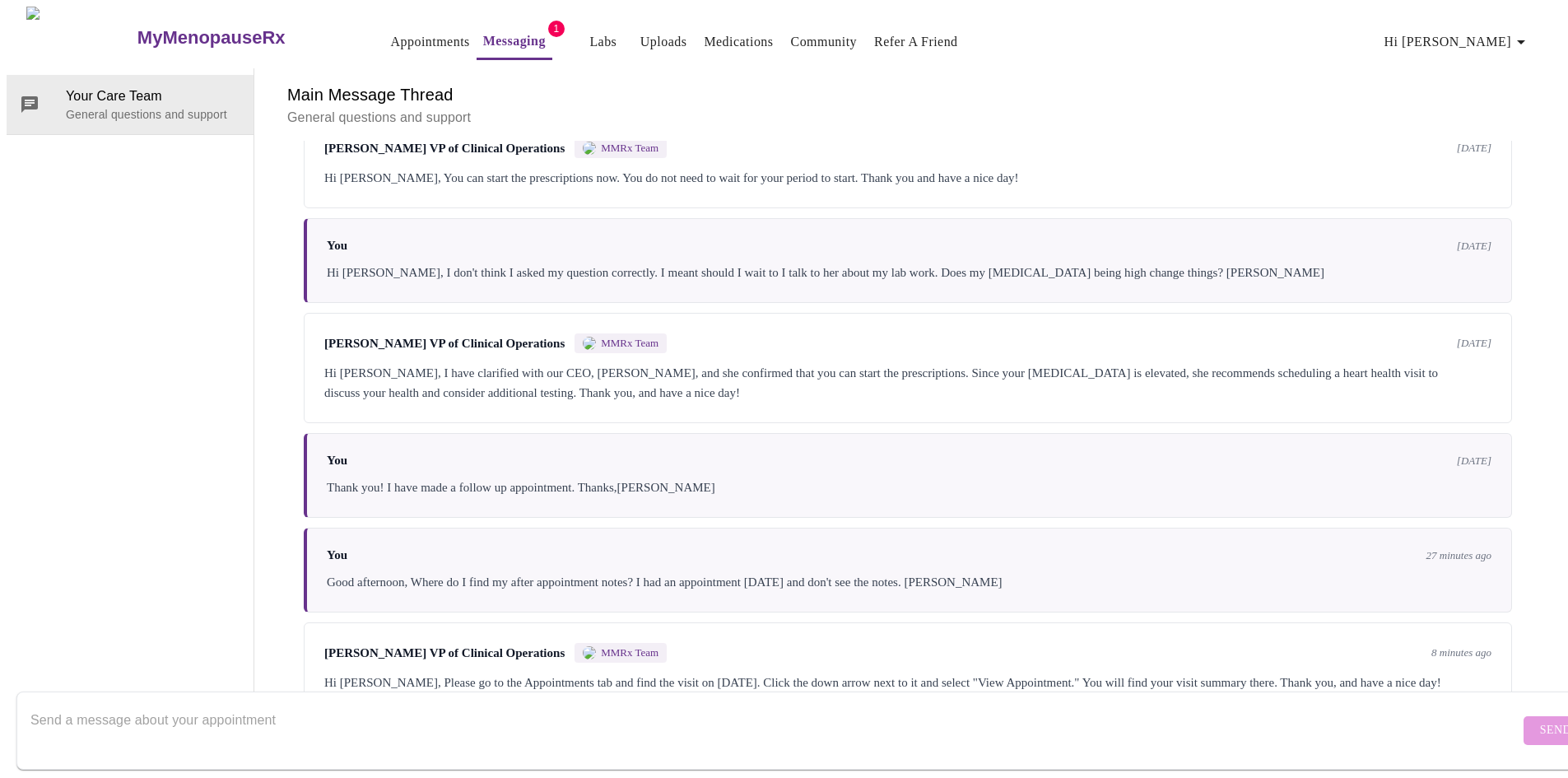
scroll to position [579, 0]
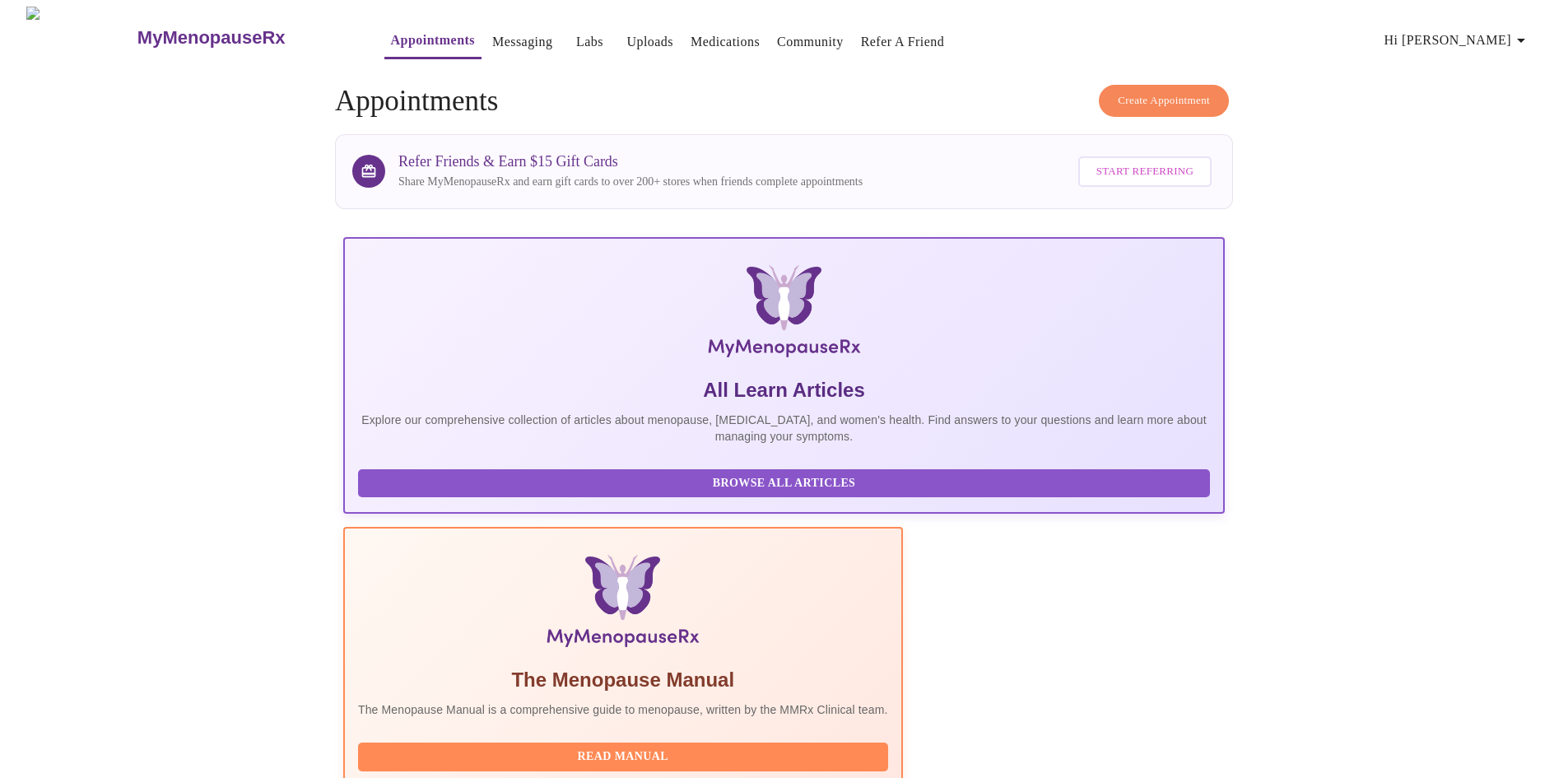
scroll to position [546, 0]
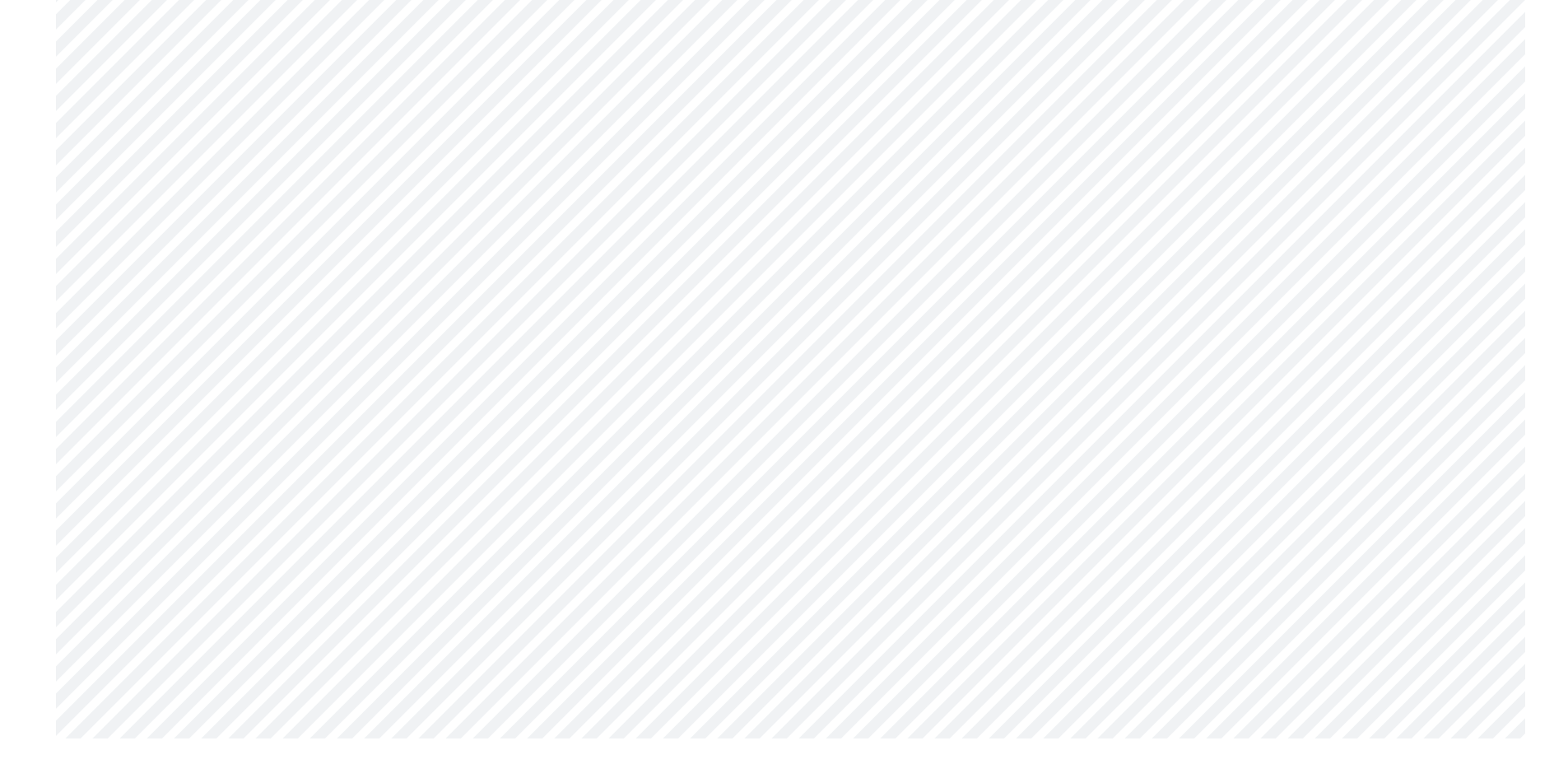
scroll to position [4450, 0]
